Goal: Task Accomplishment & Management: Complete application form

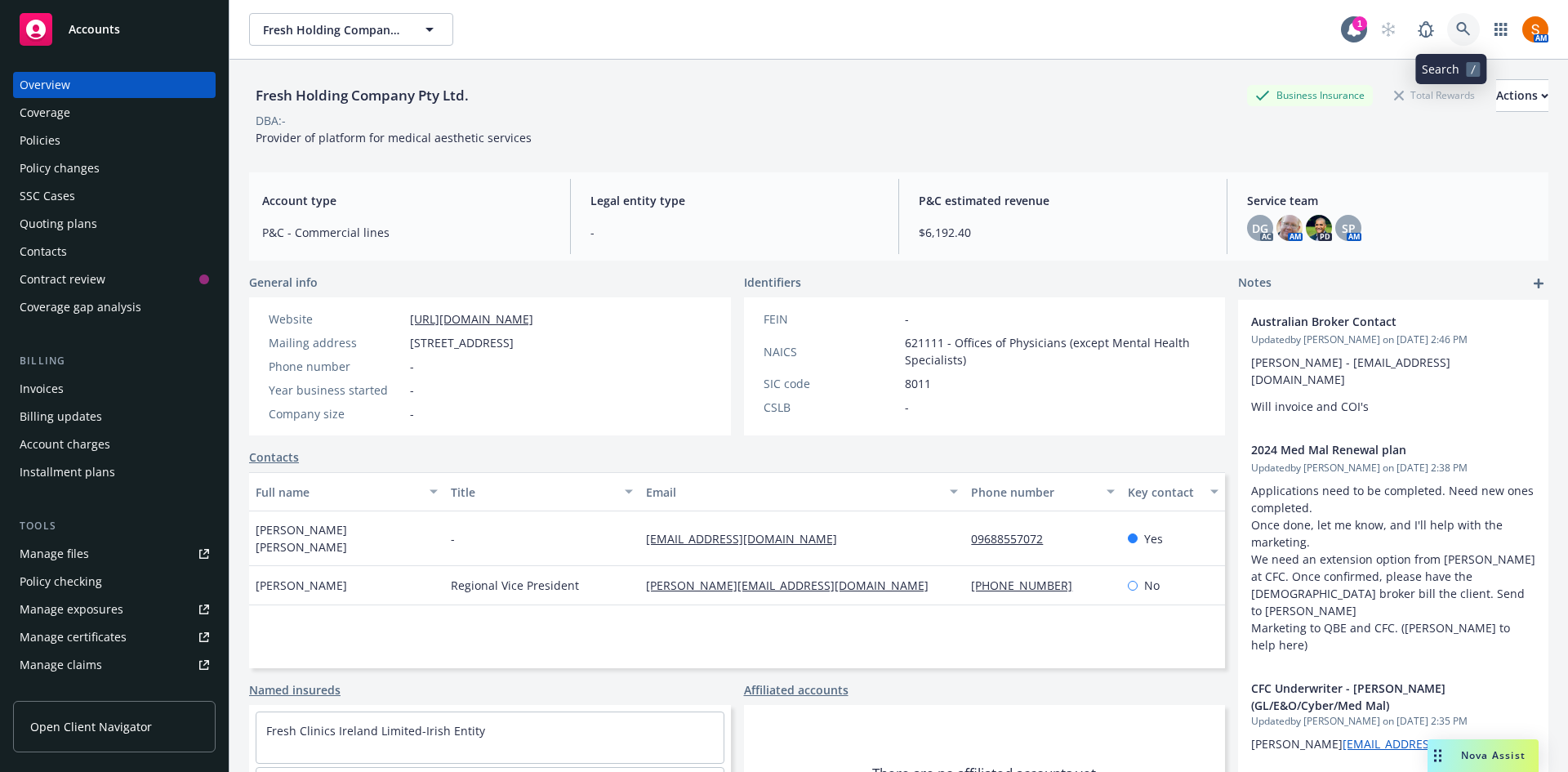
click at [1456, 31] on icon at bounding box center [1463, 30] width 14 height 14
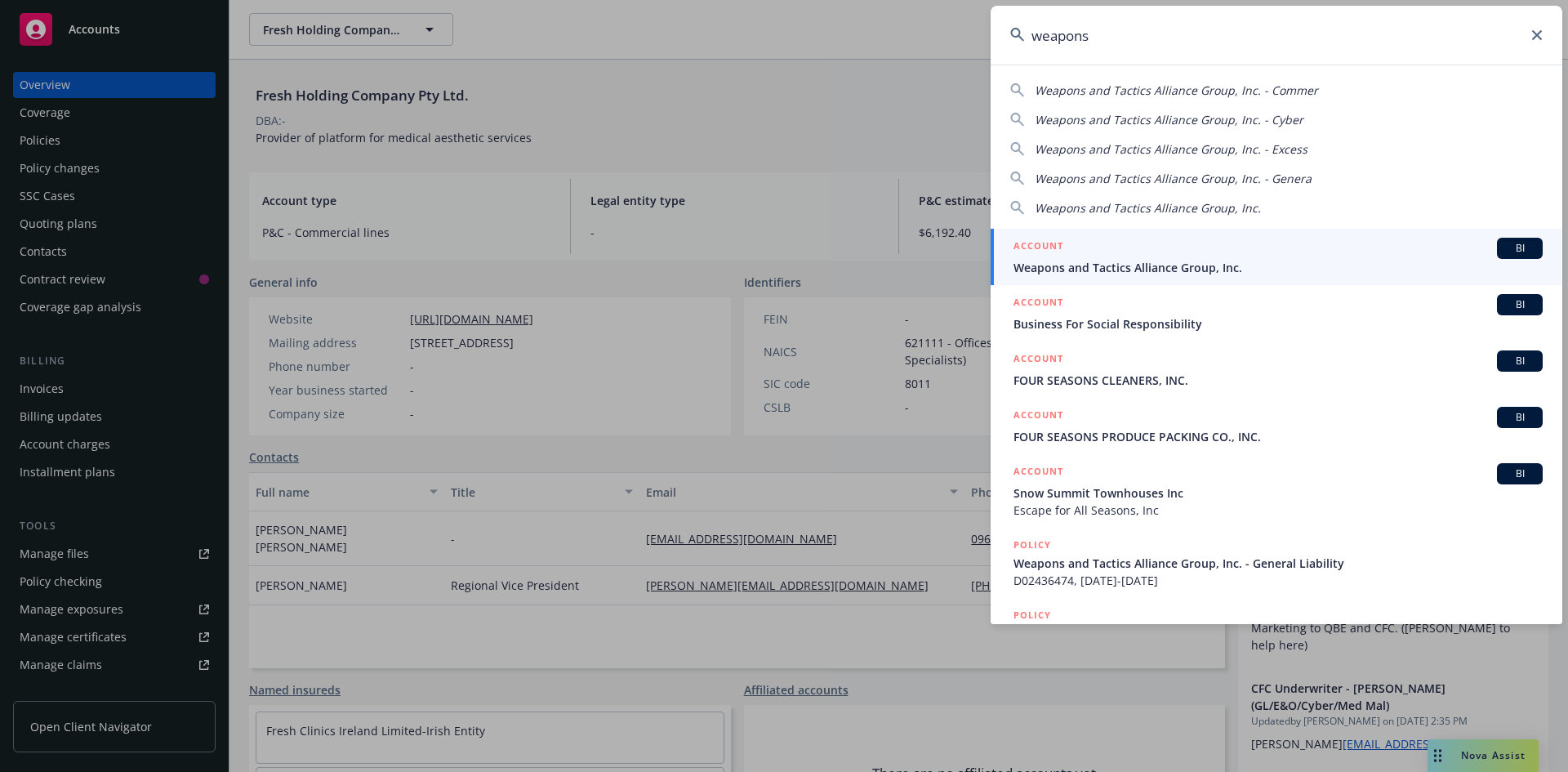
type input "weapons"
click at [1175, 269] on span "Weapons and Tactics Alliance Group, Inc." at bounding box center [1278, 267] width 529 height 17
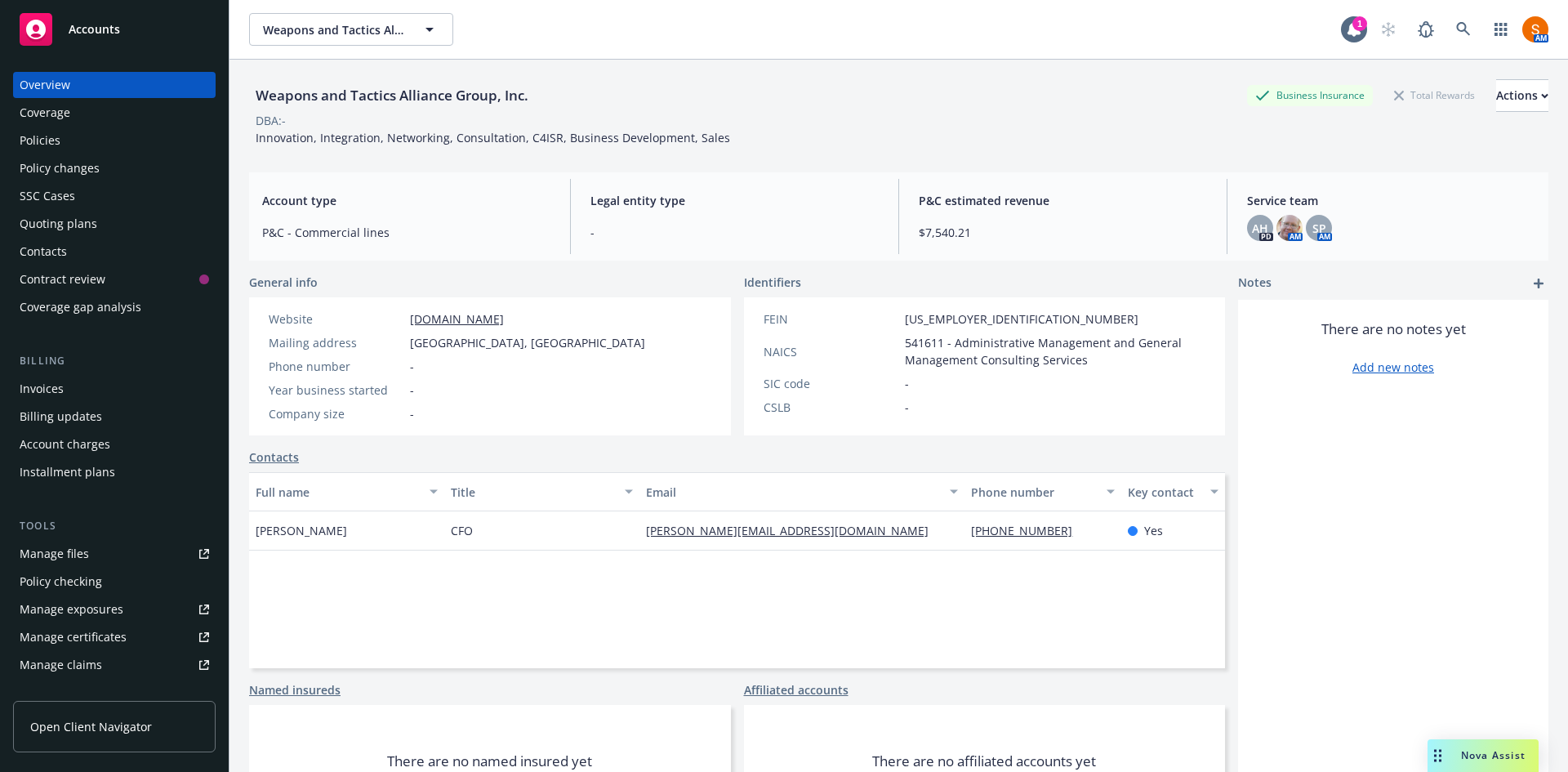
click at [22, 142] on div "Policies" at bounding box center [40, 140] width 40 height 26
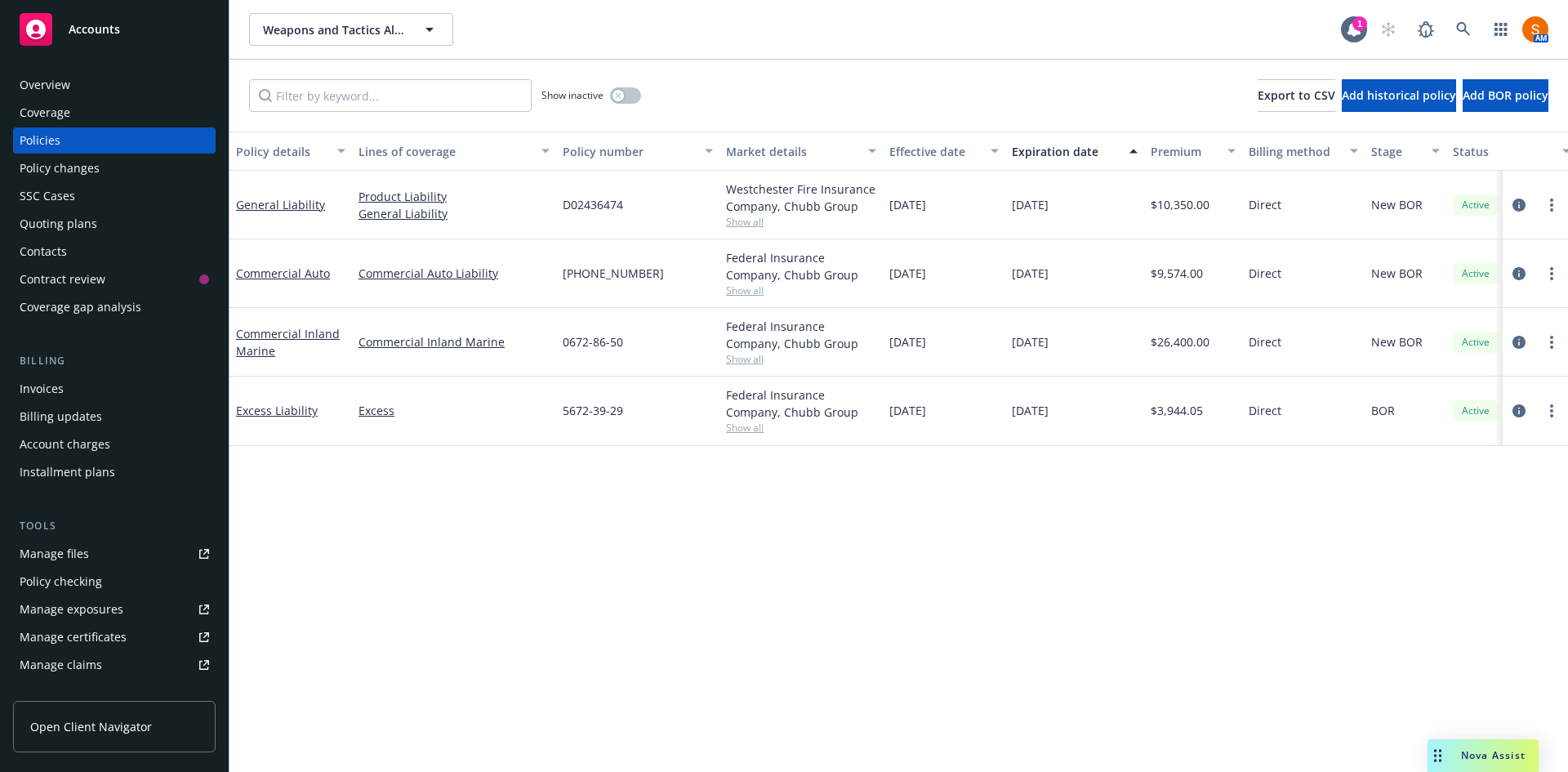
click at [50, 221] on div "Quoting plans" at bounding box center [58, 223] width 77 height 26
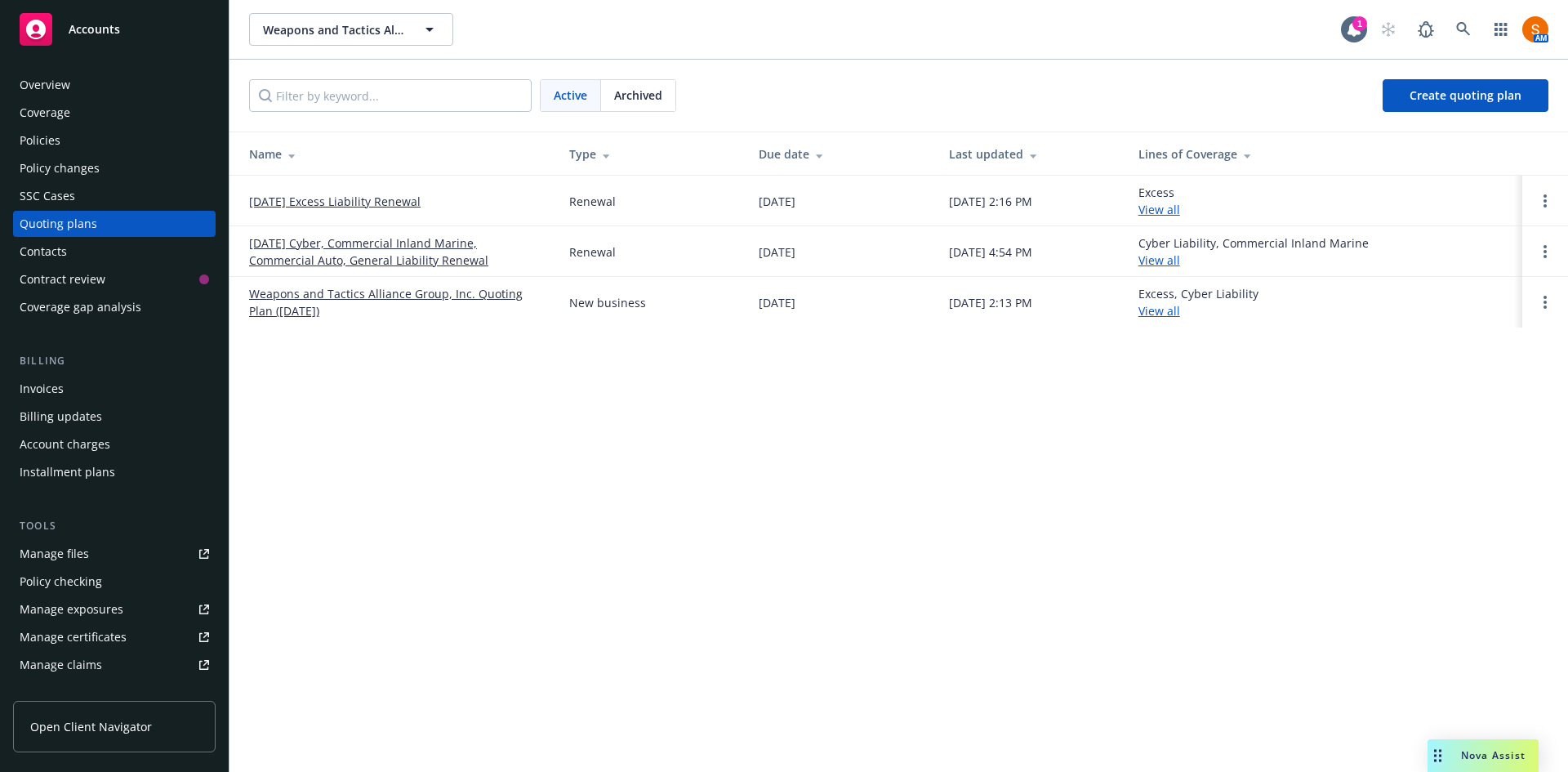
click at [342, 243] on link "[DATE] Cyber, Commercial Inland Marine, Commercial Auto, General Liability Rene…" at bounding box center [395, 252] width 294 height 34
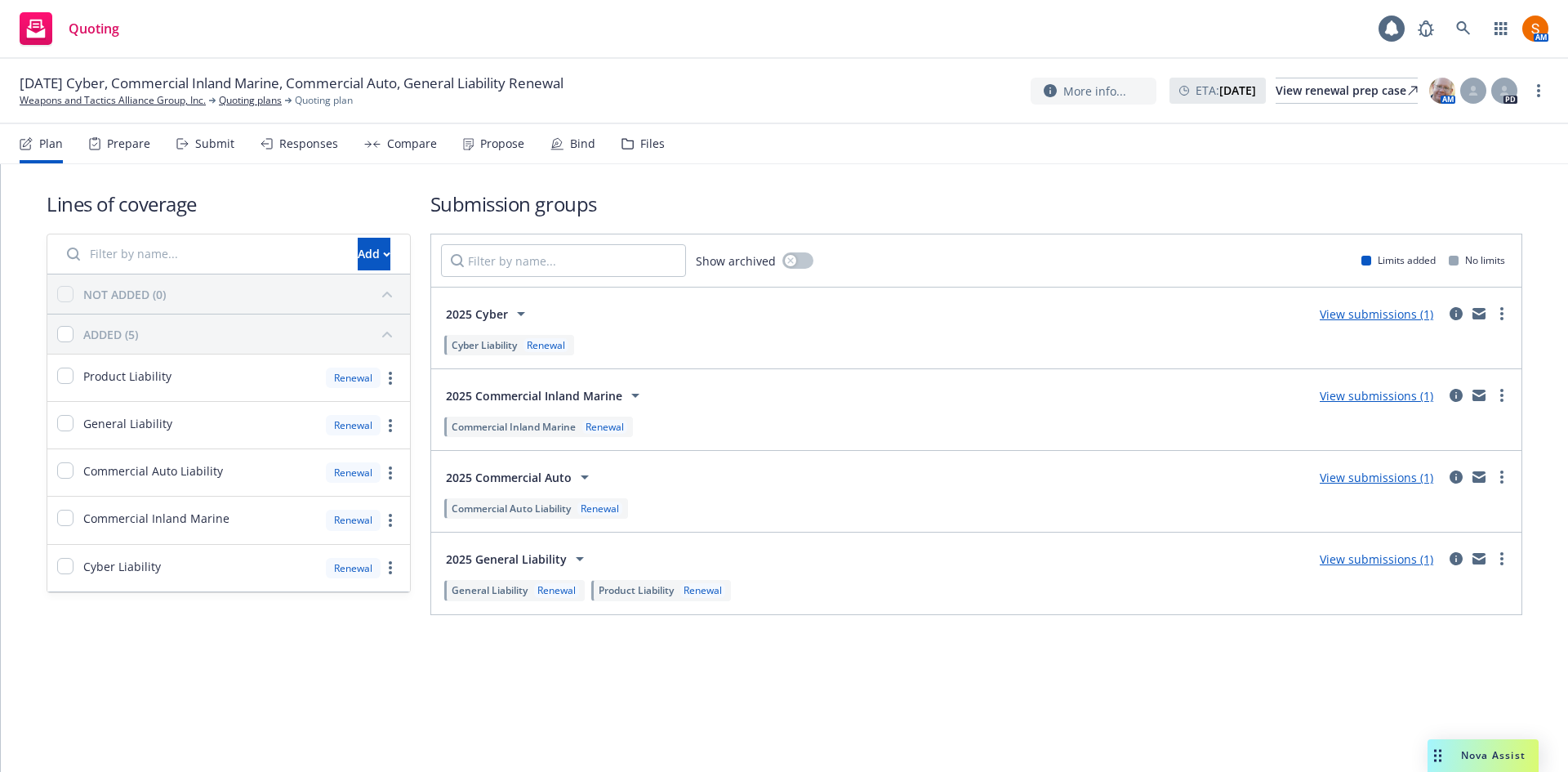
click at [491, 144] on div "Propose" at bounding box center [501, 144] width 44 height 13
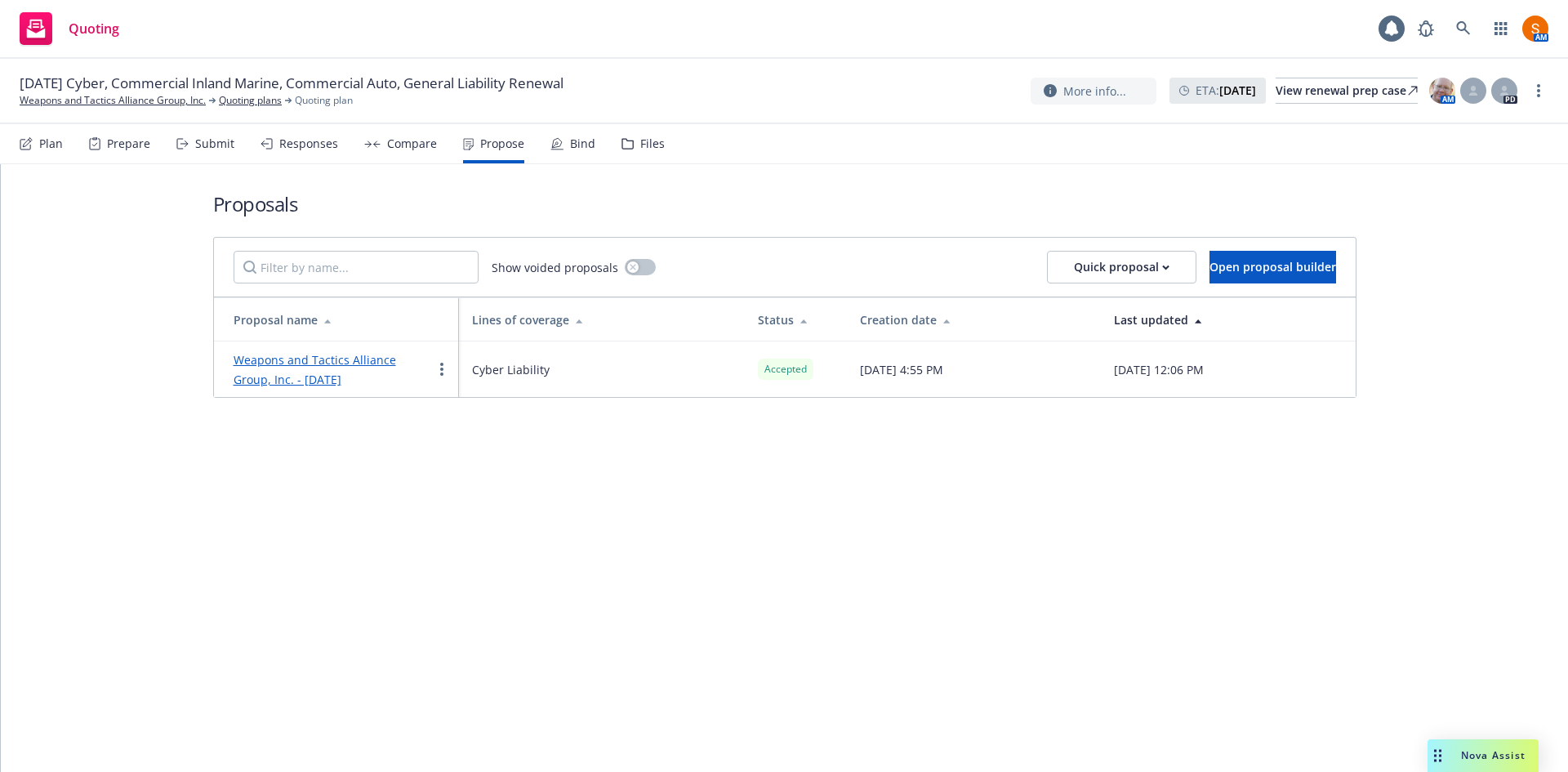
click at [570, 148] on div "Bind" at bounding box center [582, 144] width 25 height 13
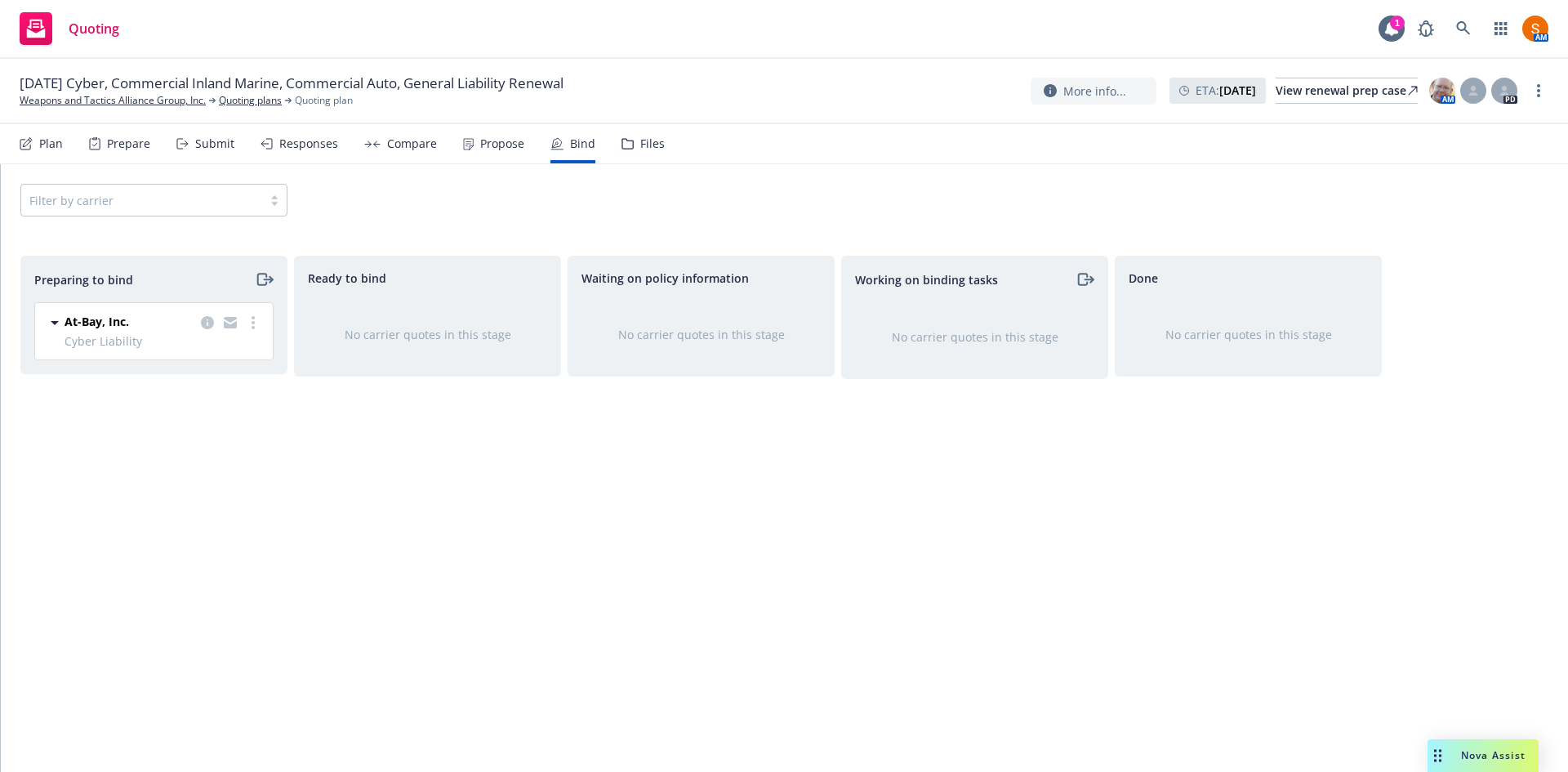
click at [513, 159] on div "Propose" at bounding box center [493, 144] width 61 height 40
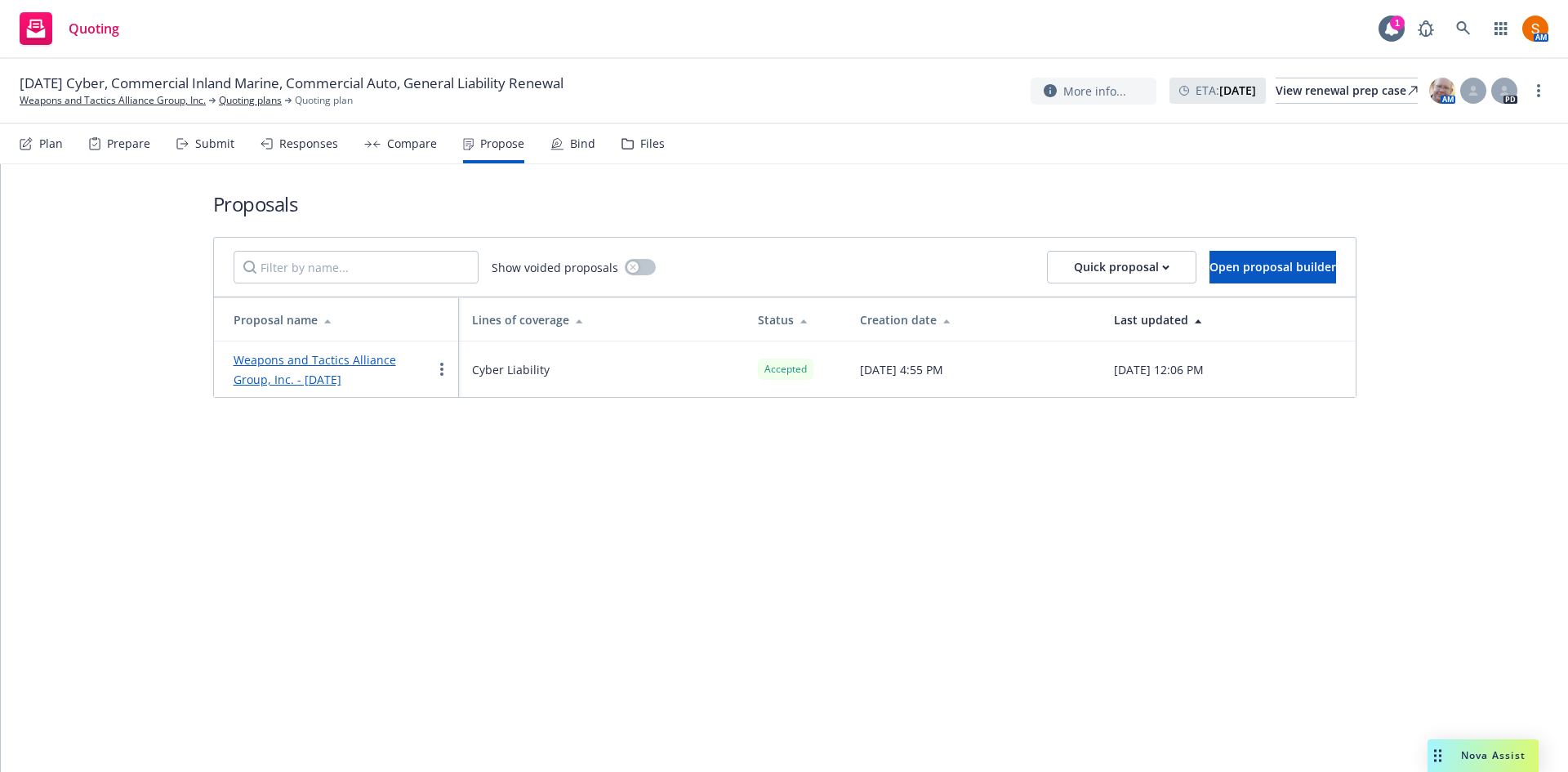
click at [556, 143] on icon at bounding box center [556, 143] width 10 height 10
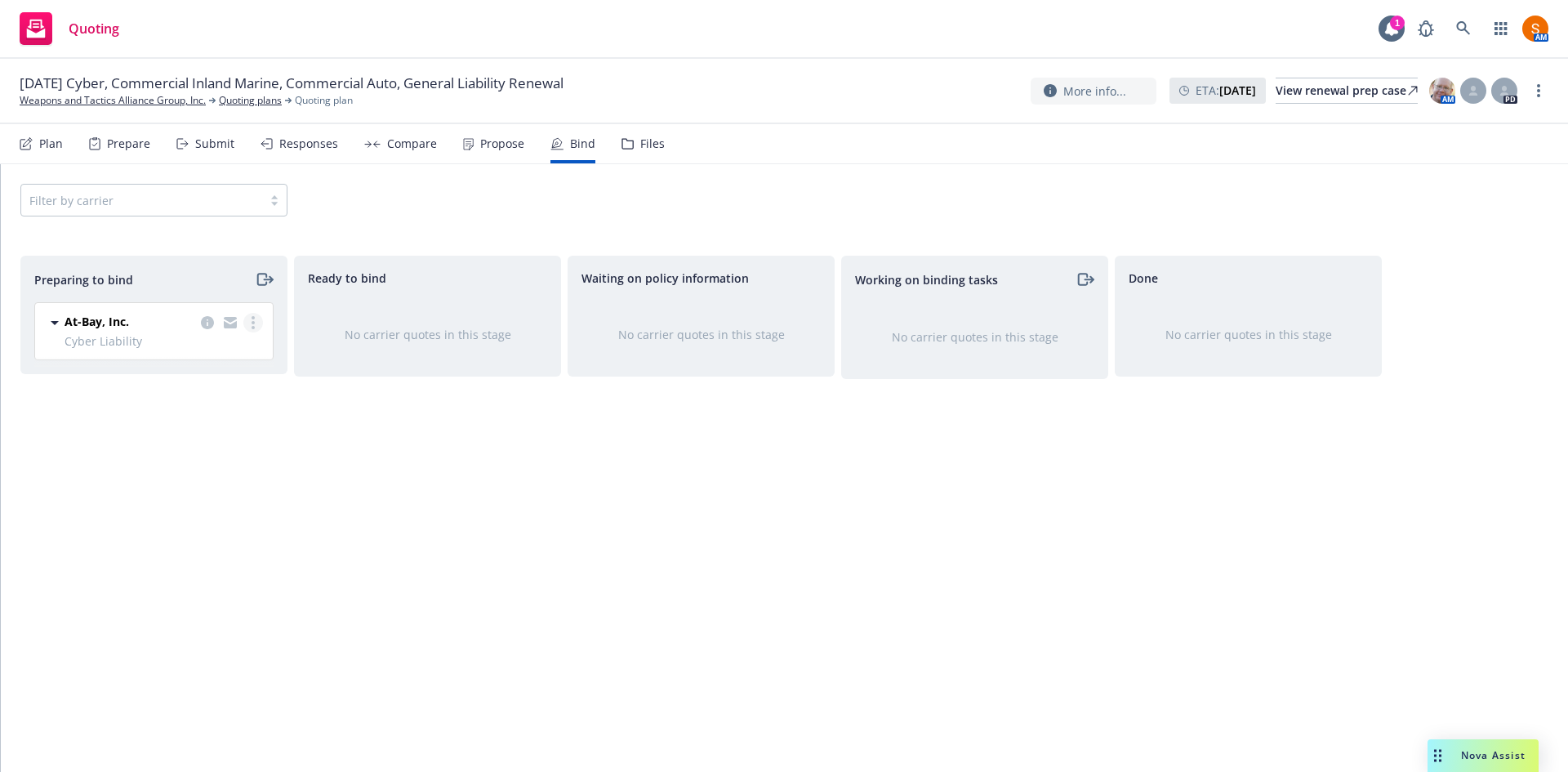
click at [259, 329] on link "more" at bounding box center [253, 323] width 20 height 20
click at [207, 385] on span "Log bind order" at bounding box center [163, 388] width 120 height 15
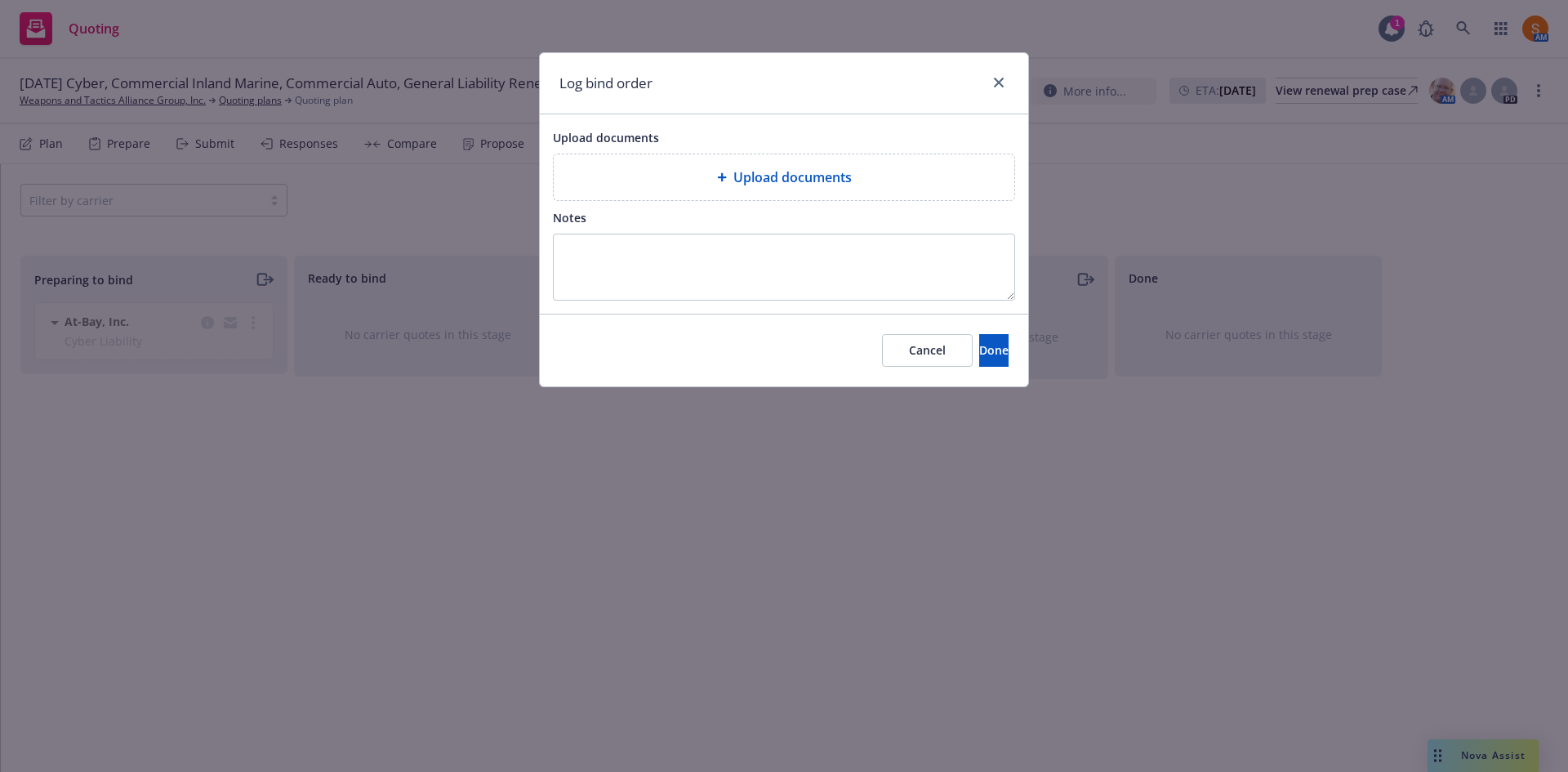
click at [752, 160] on div "Upload documents" at bounding box center [784, 177] width 461 height 46
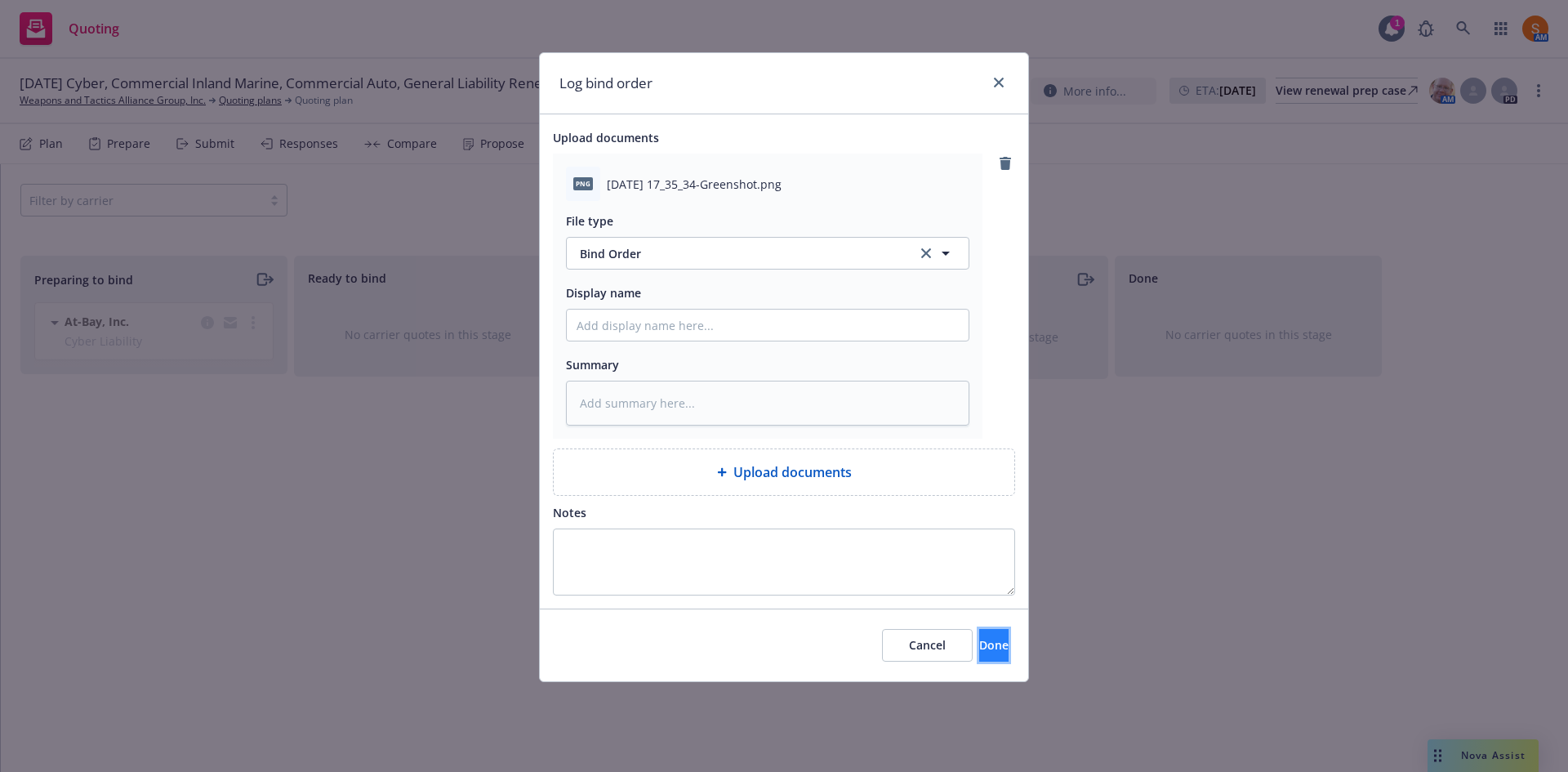
click at [979, 641] on span "Done" at bounding box center [994, 644] width 30 height 15
type textarea "x"
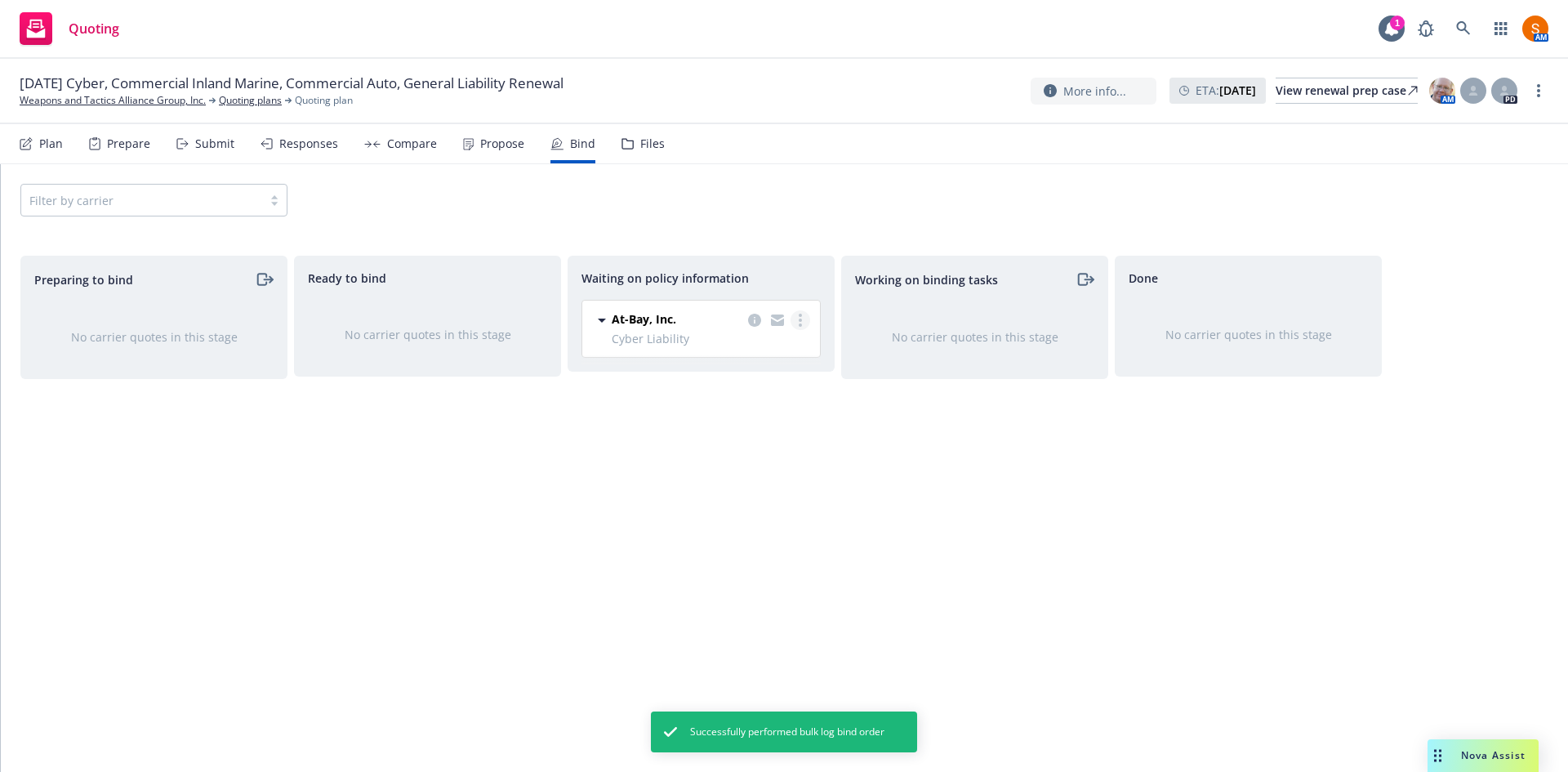
click at [797, 324] on link "more" at bounding box center [801, 320] width 20 height 20
click at [759, 353] on span "Create policies" at bounding box center [722, 352] width 120 height 15
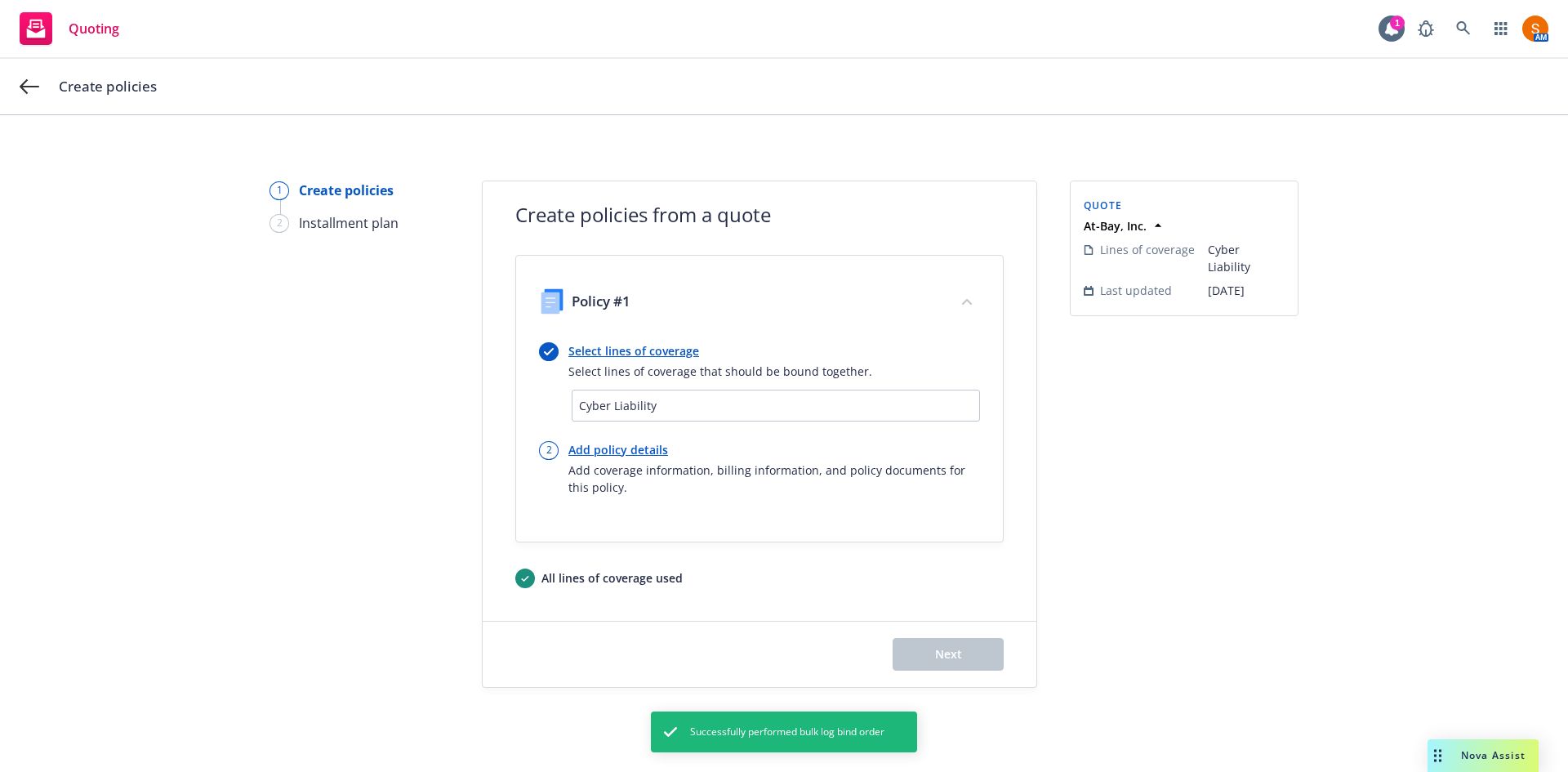
click at [616, 448] on link "Add policy details" at bounding box center [775, 449] width 412 height 17
select select "12"
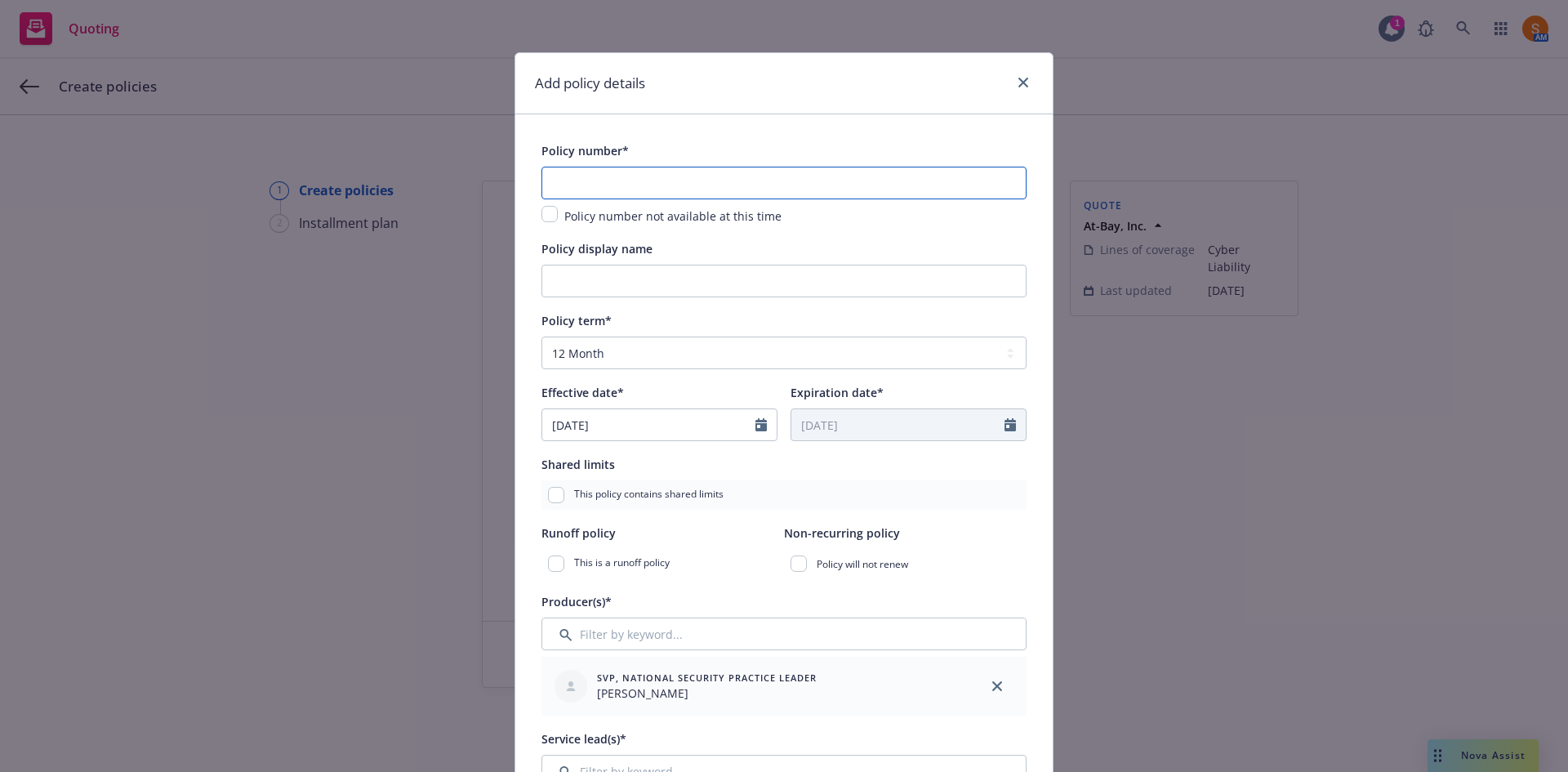
click at [613, 184] on input "text" at bounding box center [784, 182] width 485 height 32
paste input "AB-6749540-03"
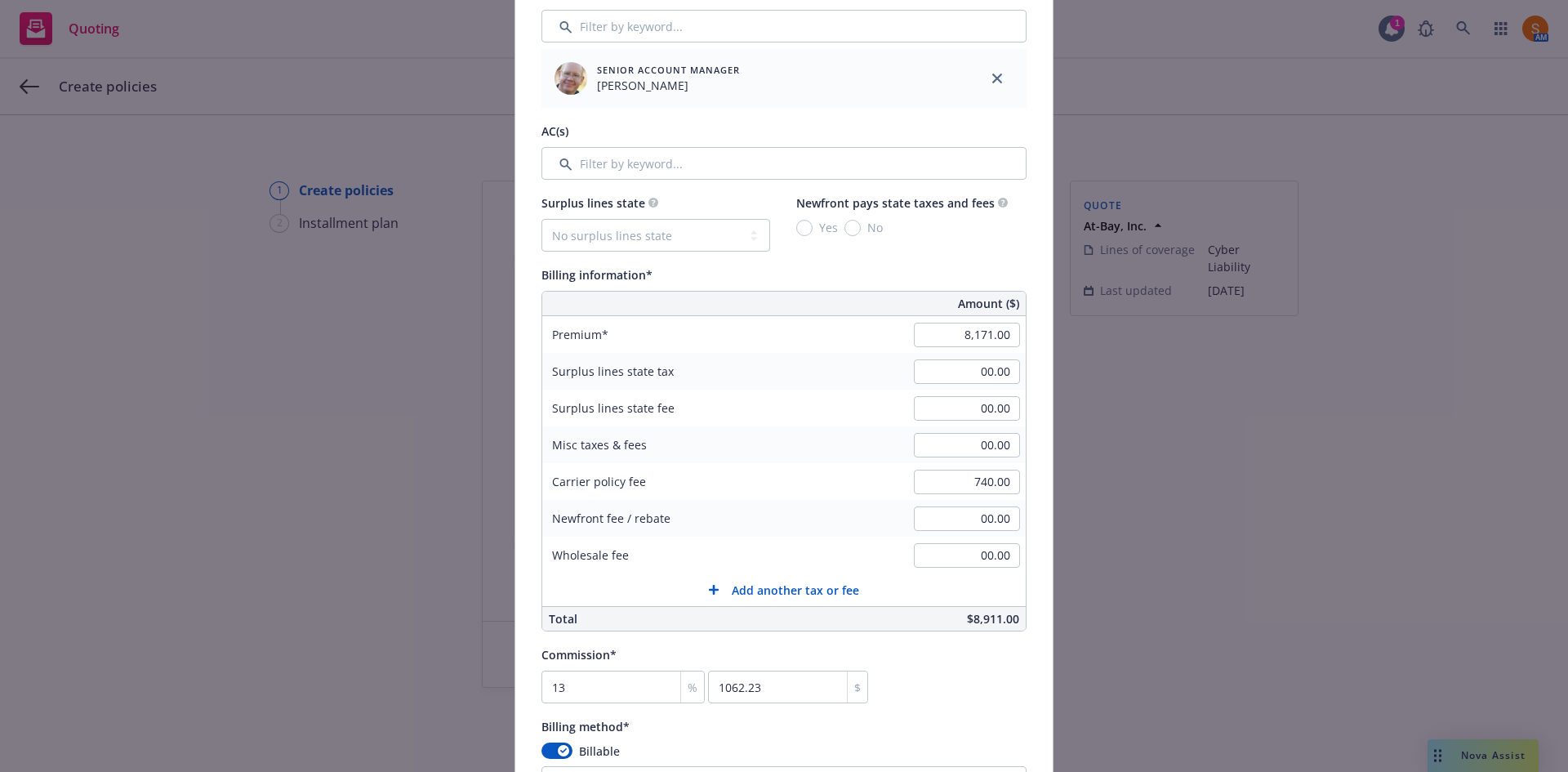
scroll to position [763, 0]
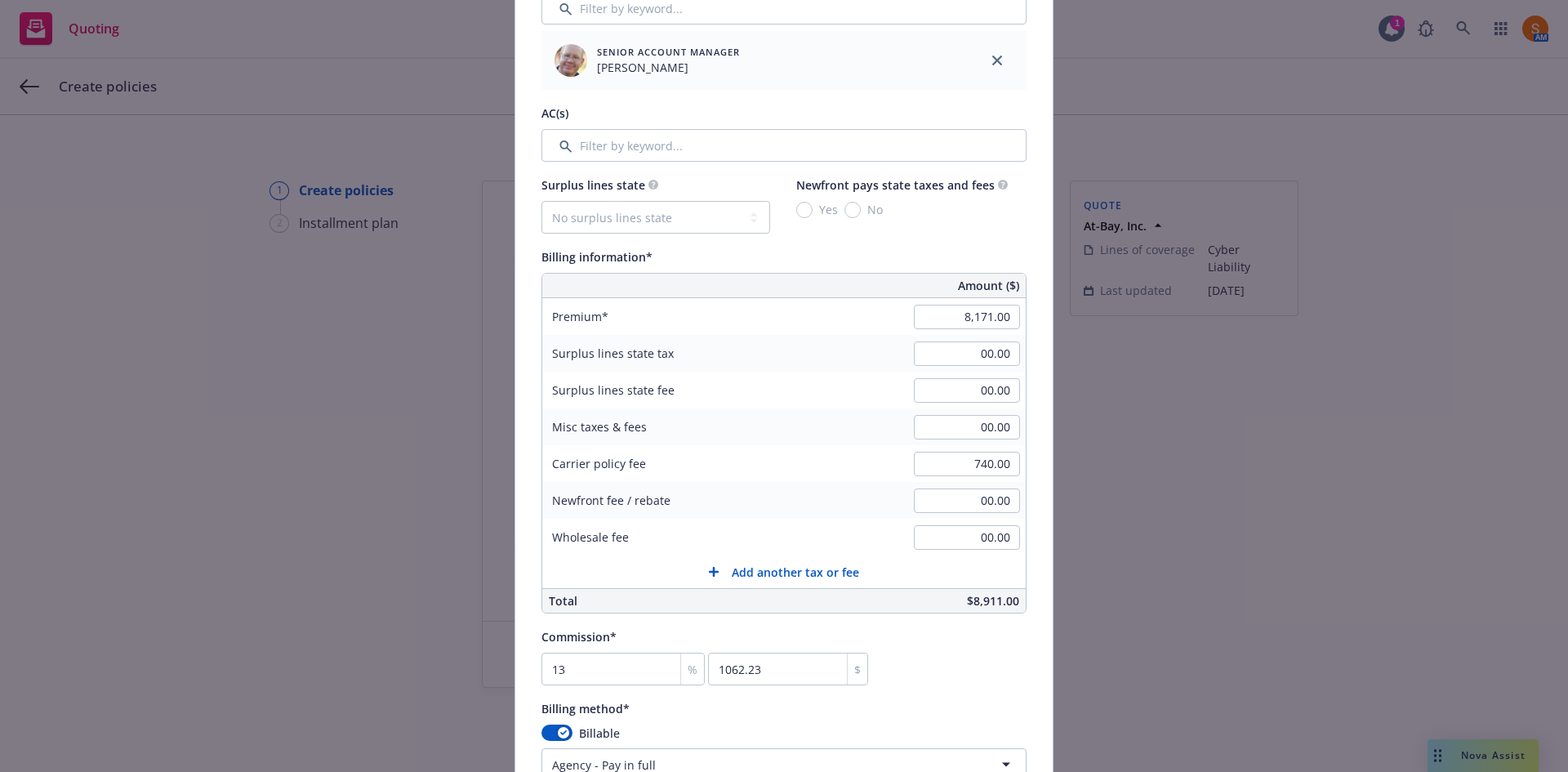
type input "AB-6749540-03"
click at [766, 249] on div "Billing information*" at bounding box center [784, 256] width 485 height 20
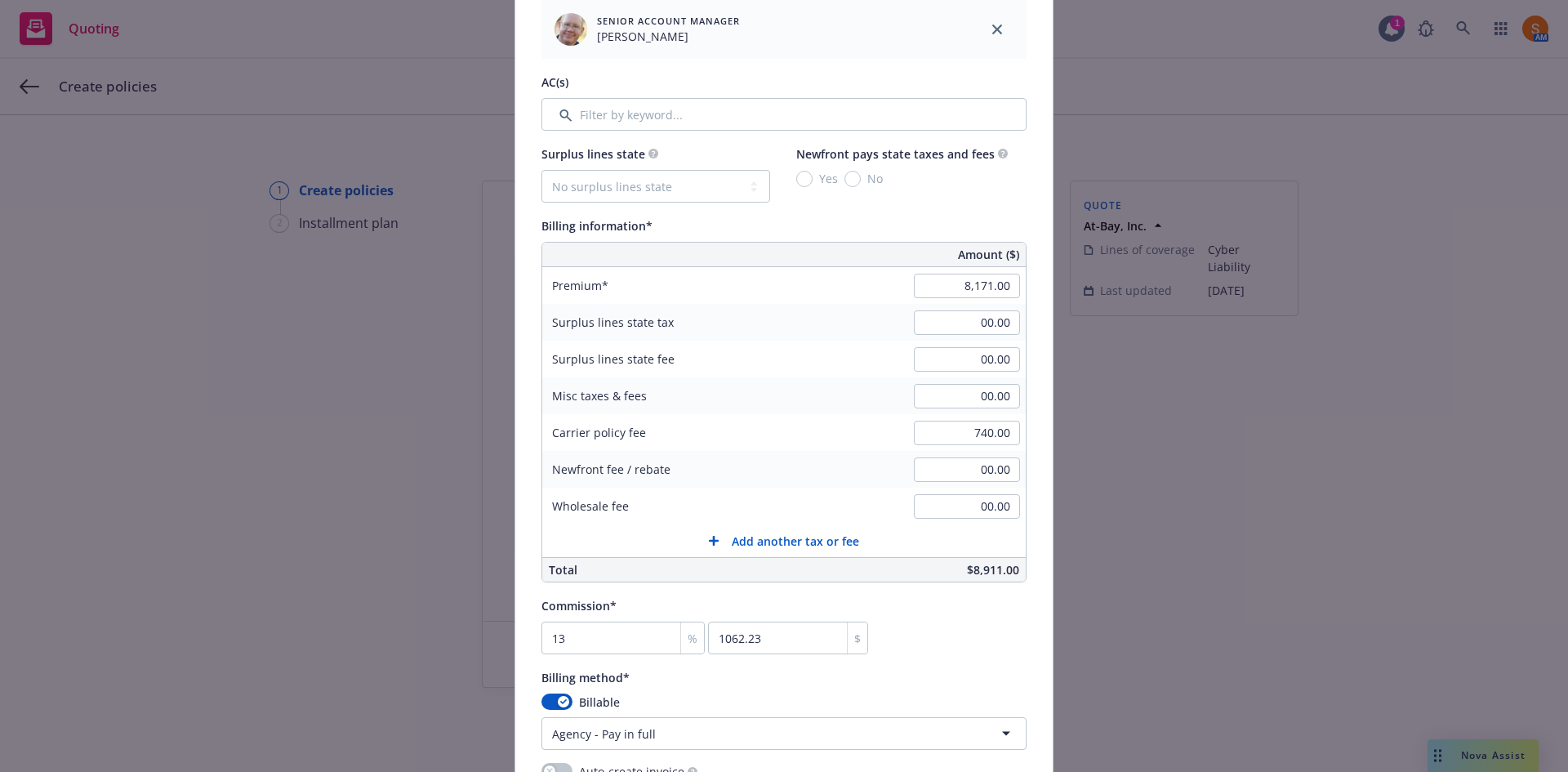
scroll to position [794, 0]
click at [662, 184] on select "No surplus lines state [US_STATE] [US_STATE] [US_STATE] [US_STATE] [US_STATE] […" at bounding box center [656, 185] width 228 height 32
select select "FL"
click at [542, 169] on select "No surplus lines state [US_STATE] [US_STATE] [US_STATE] [US_STATE] [US_STATE] […" at bounding box center [656, 185] width 228 height 32
type input "440.20"
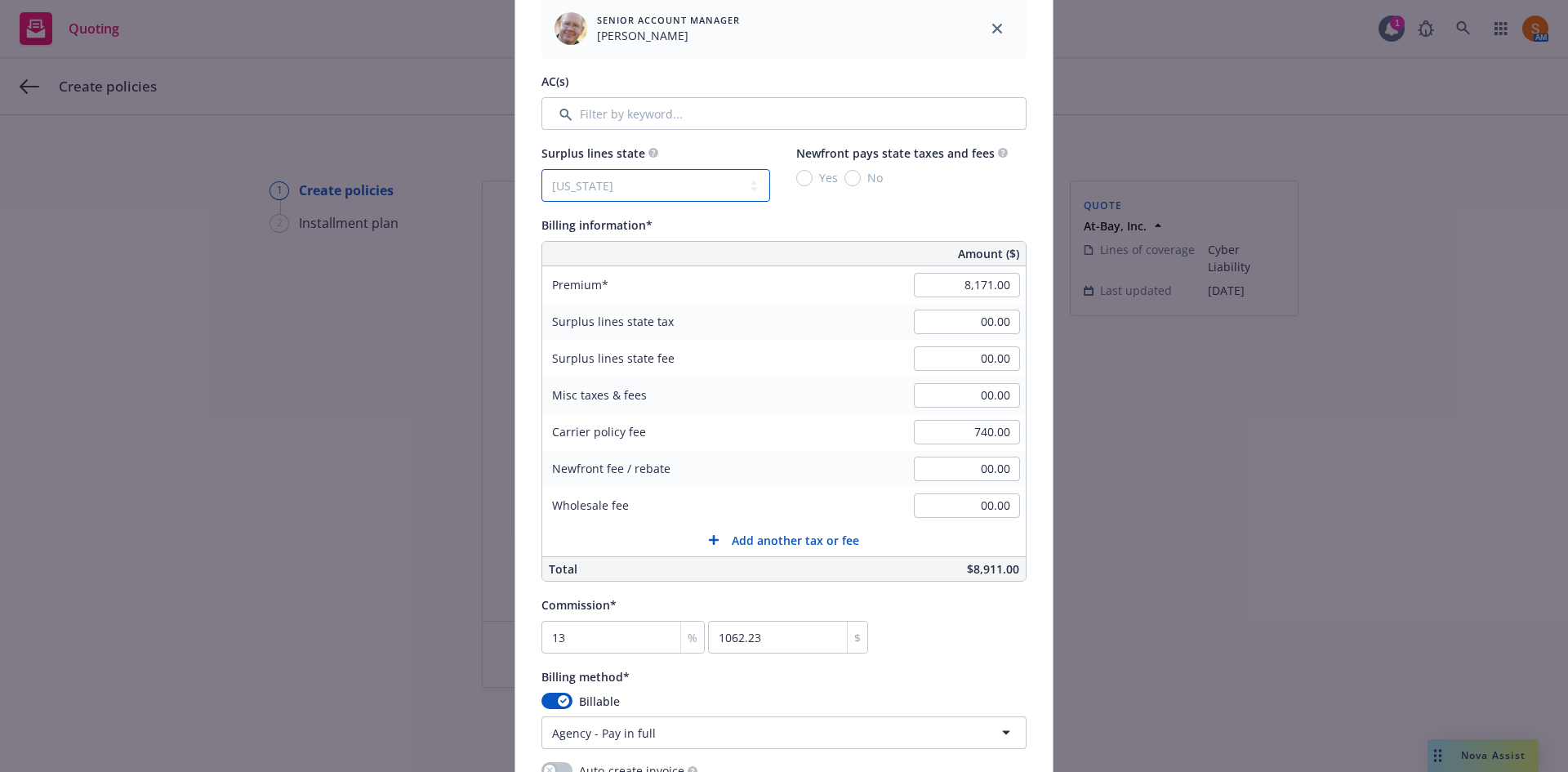
type input "5.35"
click at [846, 178] on input "No" at bounding box center [853, 178] width 16 height 16
radio input "true"
click at [1010, 358] on input "5.35" at bounding box center [967, 358] width 106 height 24
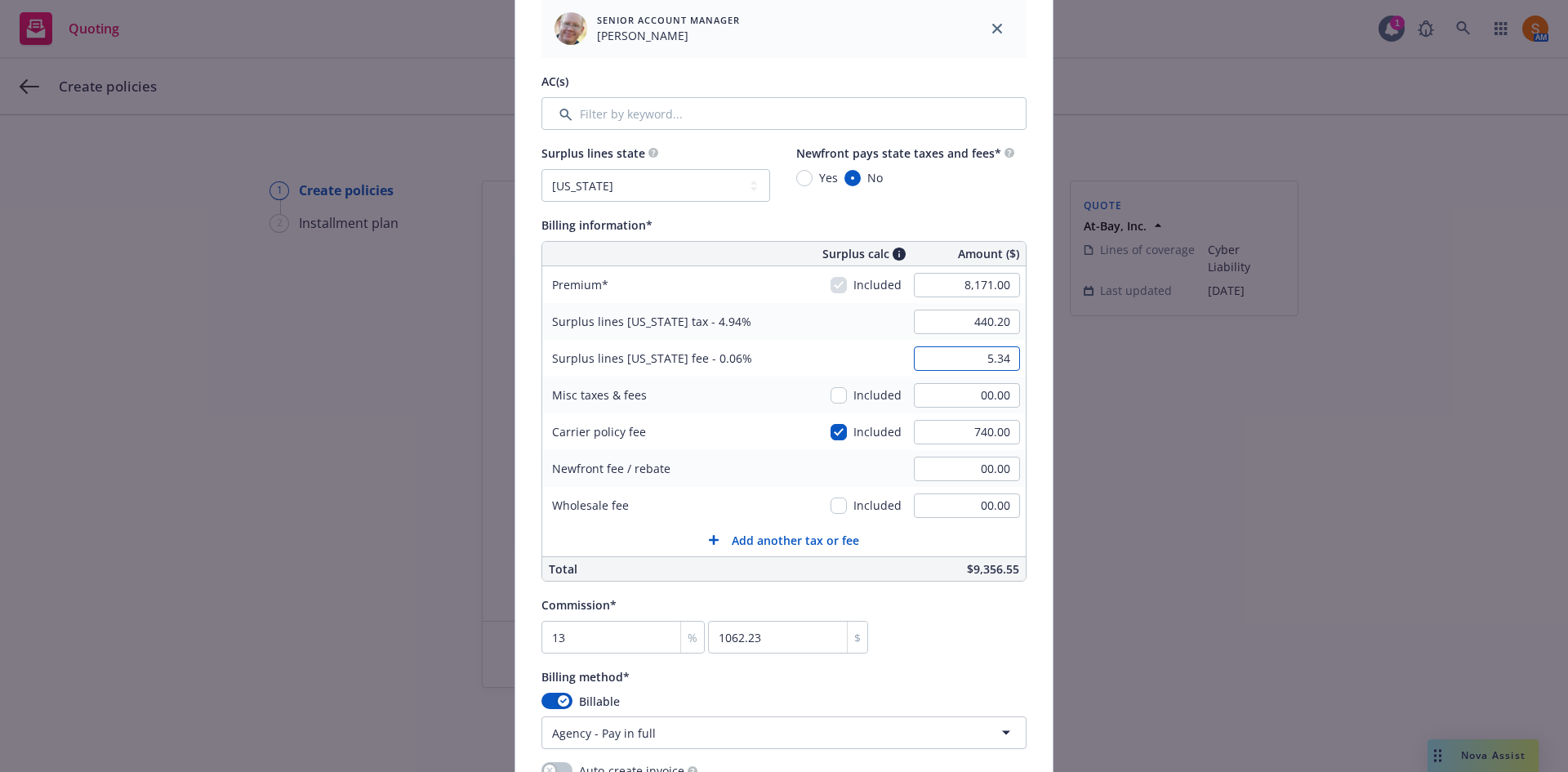
type input "5.34"
click at [793, 369] on div "Surplus lines [US_STATE] fee - 0.06% 5.34" at bounding box center [784, 358] width 483 height 37
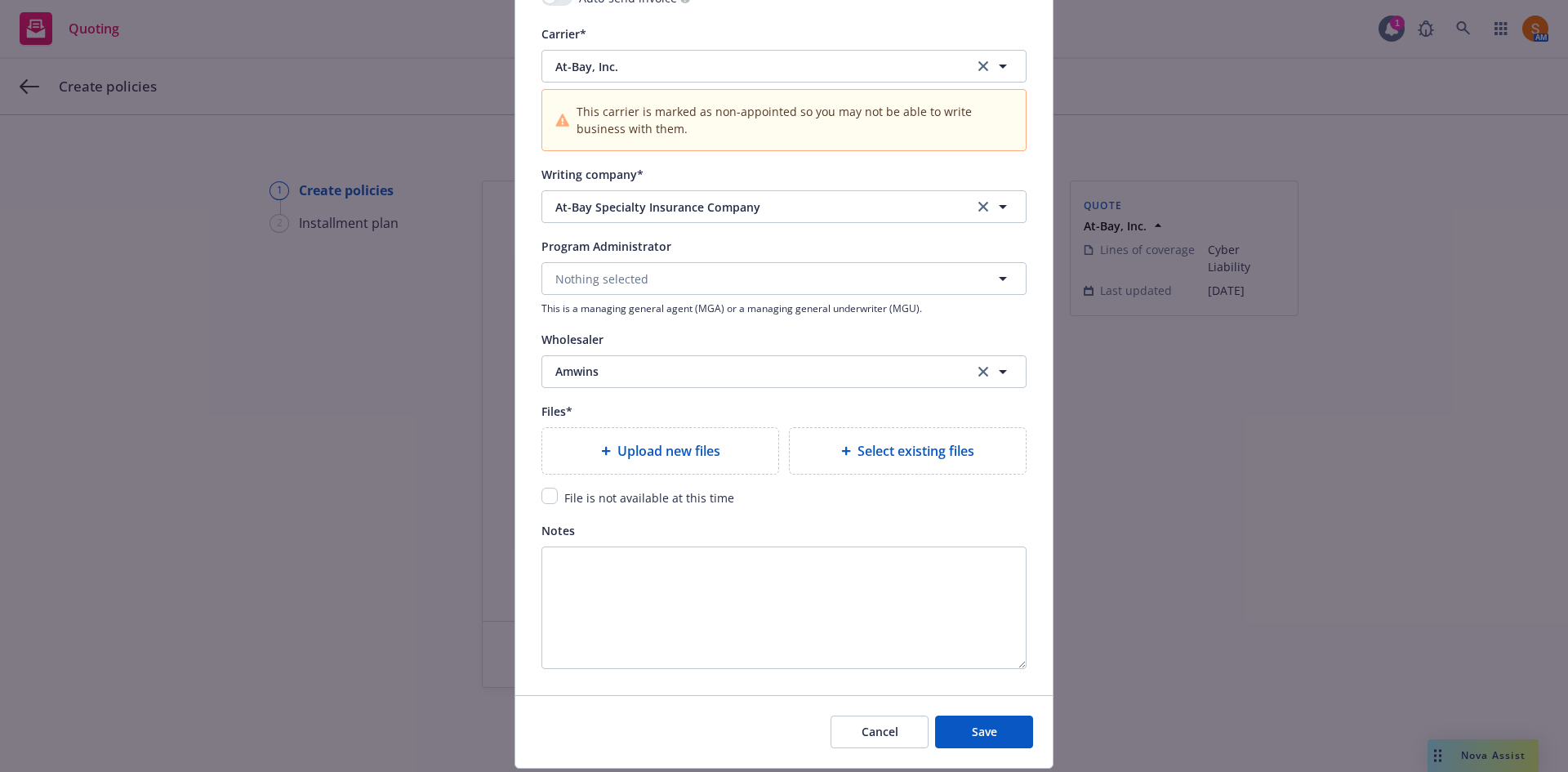
scroll to position [1609, 0]
click at [546, 497] on input "checkbox" at bounding box center [550, 495] width 16 height 16
checkbox input "true"
click at [990, 724] on span "Save" at bounding box center [985, 730] width 25 height 15
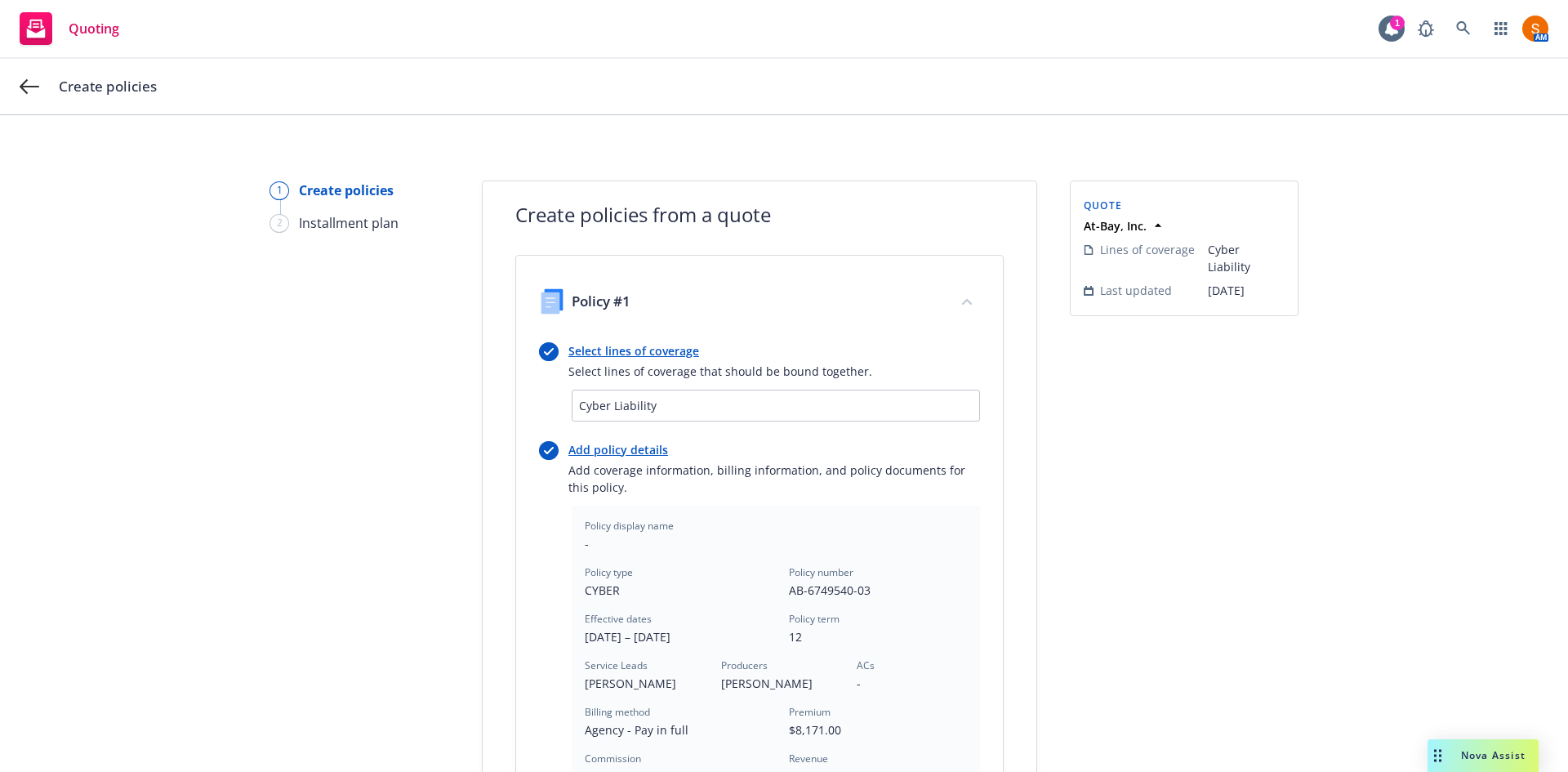
scroll to position [440, 0]
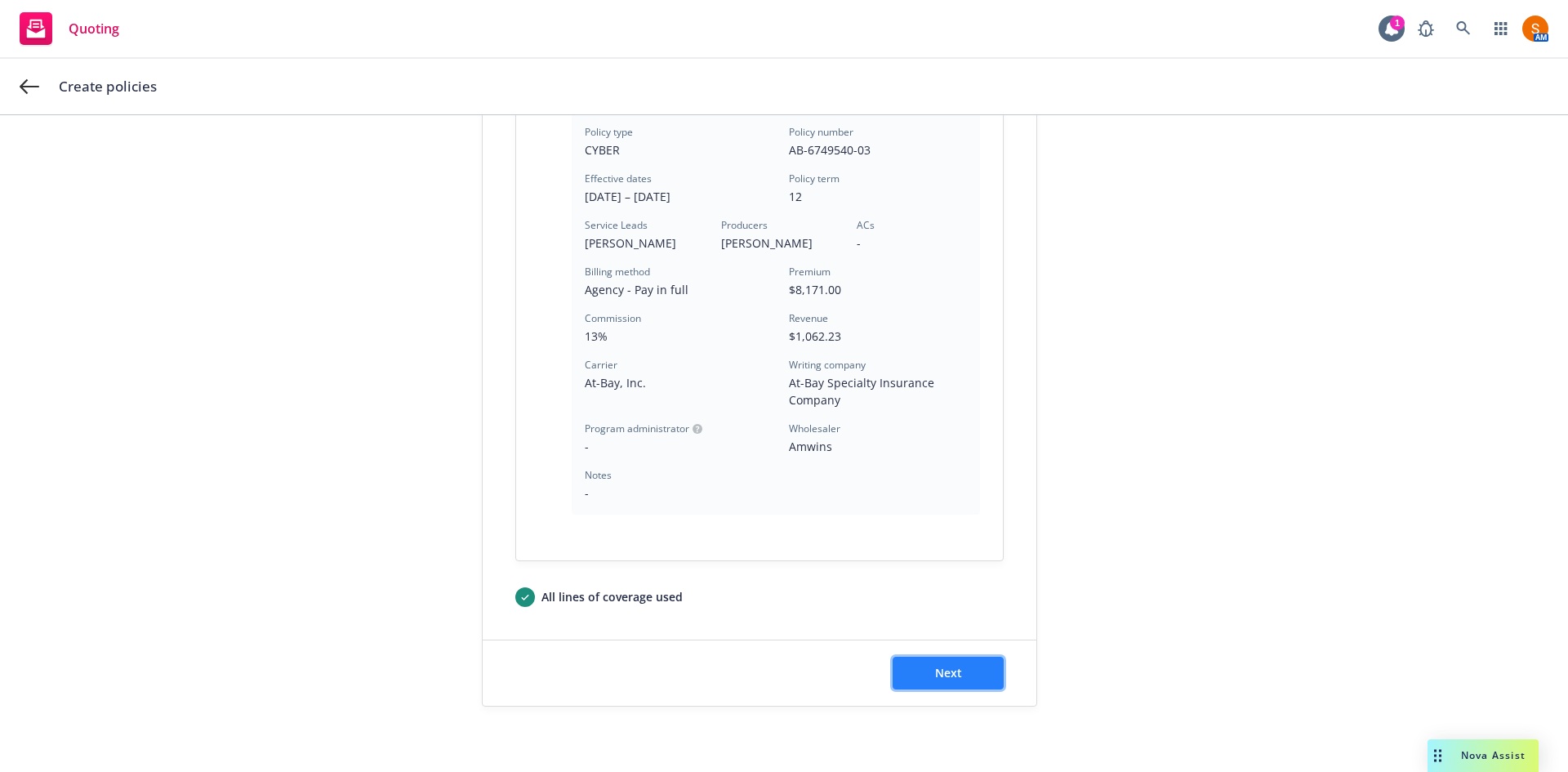
click at [950, 671] on span "Next" at bounding box center [949, 672] width 27 height 15
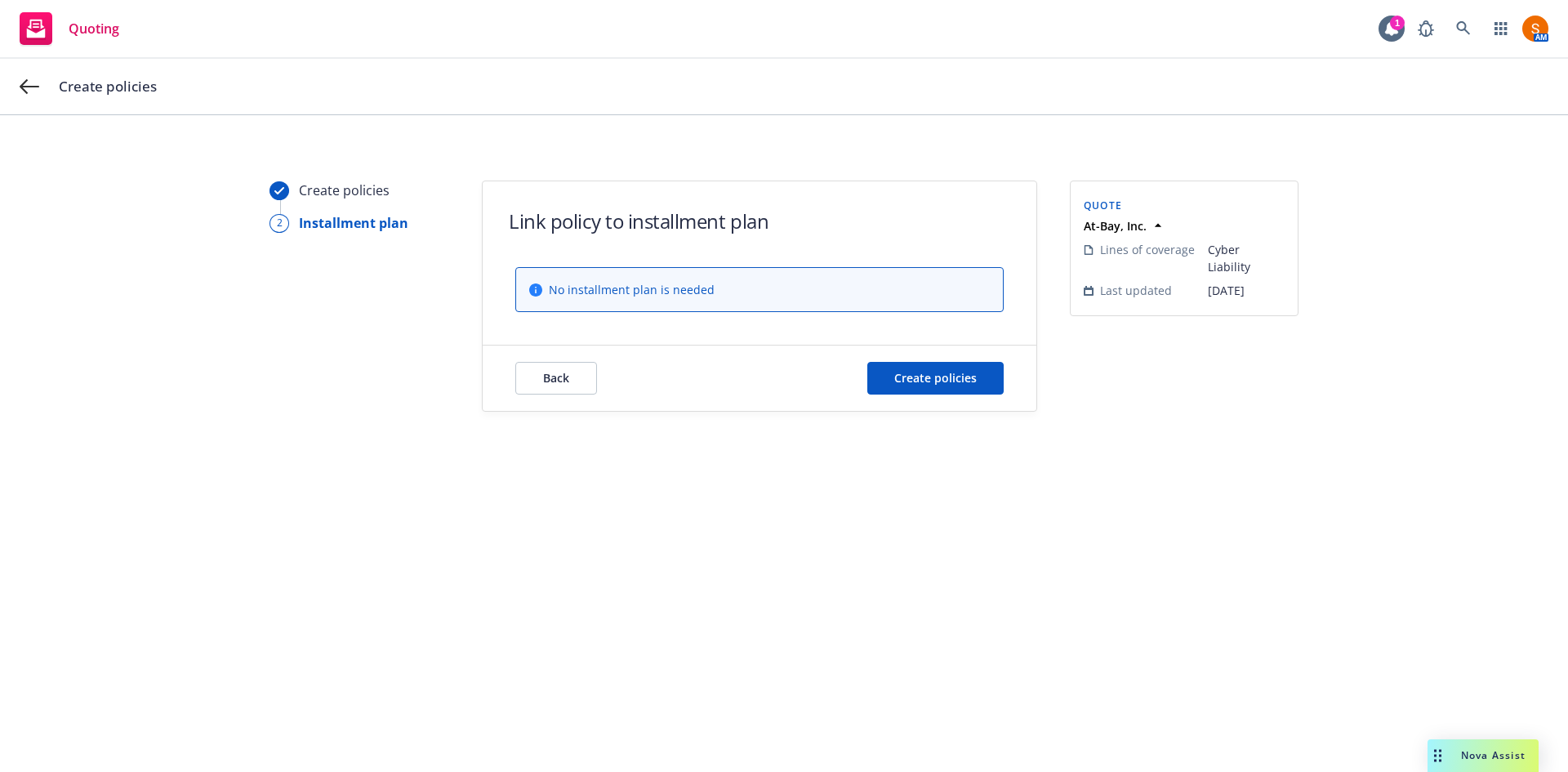
scroll to position [0, 0]
click at [911, 378] on span "Create policies" at bounding box center [935, 377] width 83 height 15
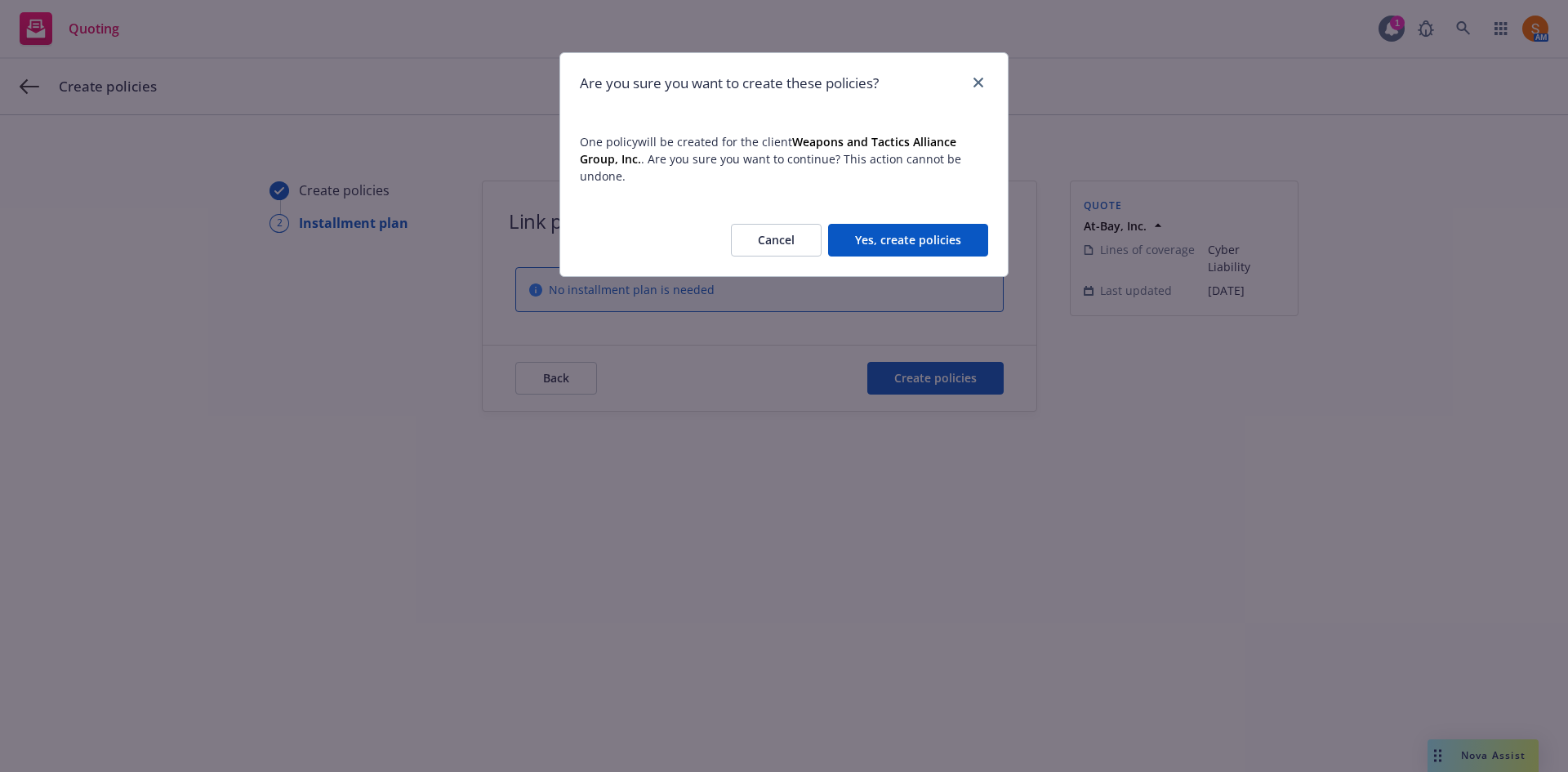
click at [903, 228] on button "Yes, create policies" at bounding box center [908, 240] width 160 height 32
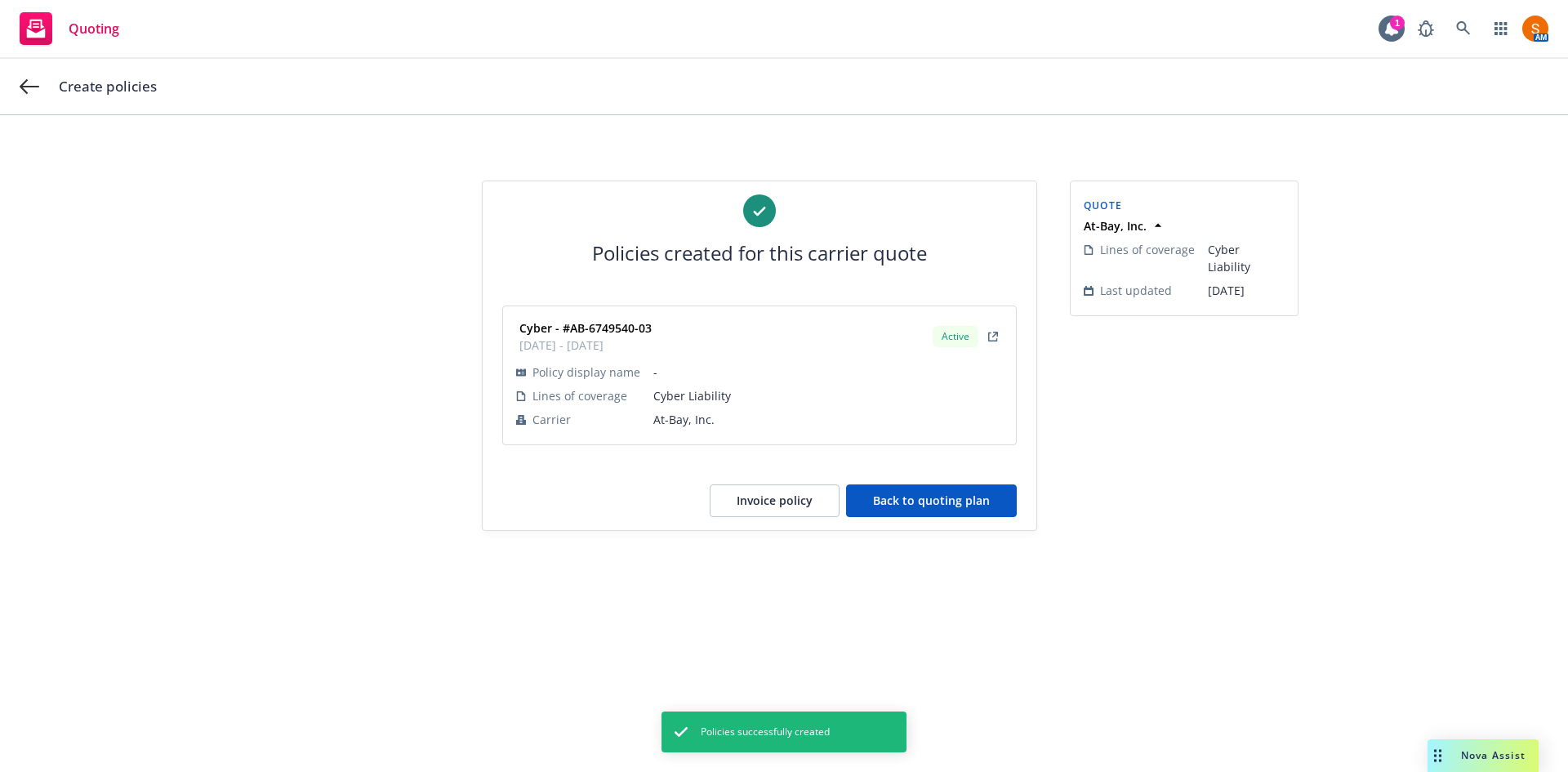
click at [753, 493] on button "Invoice policy" at bounding box center [775, 501] width 130 height 32
